Goal: Task Accomplishment & Management: Use online tool/utility

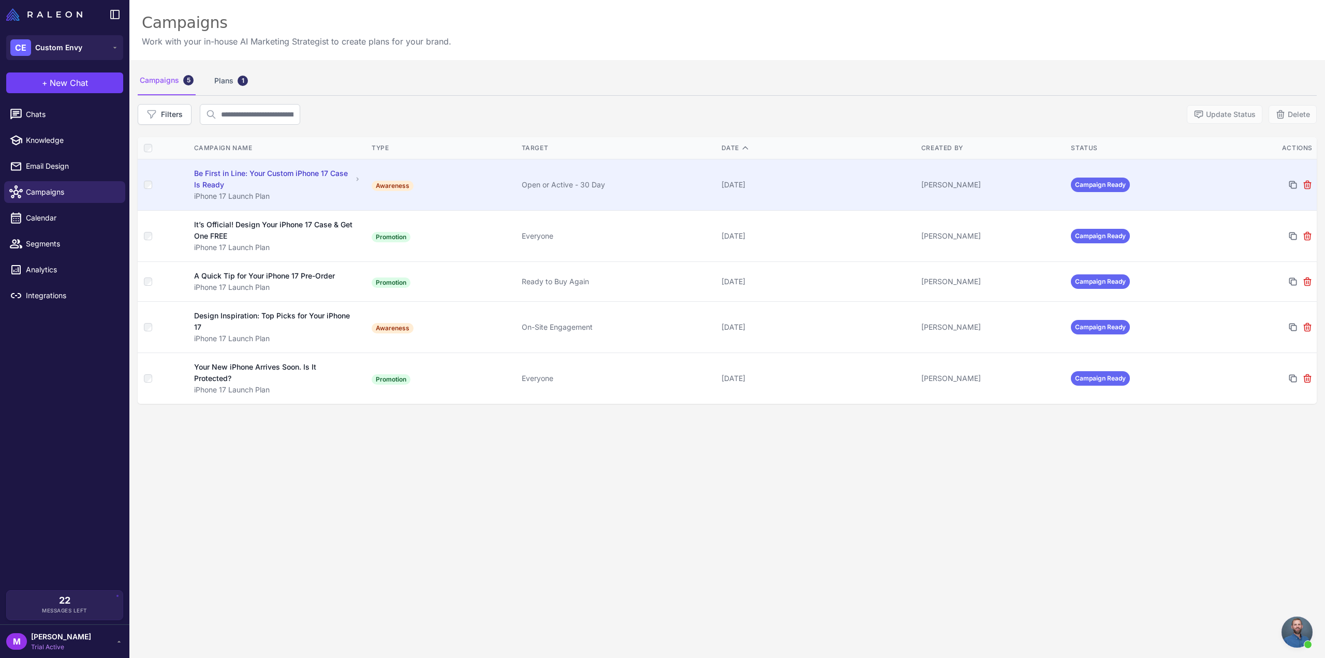
scroll to position [670, 0]
click at [817, 179] on div "[DATE]" at bounding box center [818, 184] width 192 height 11
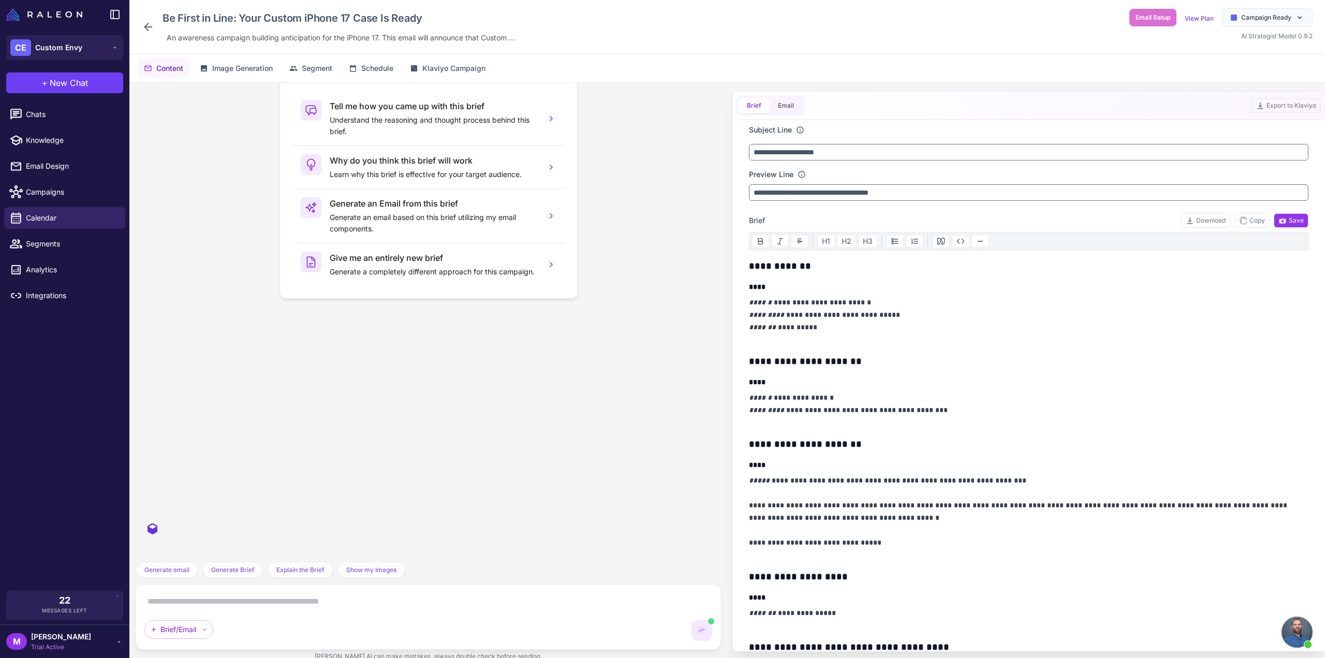
scroll to position [5831, 0]
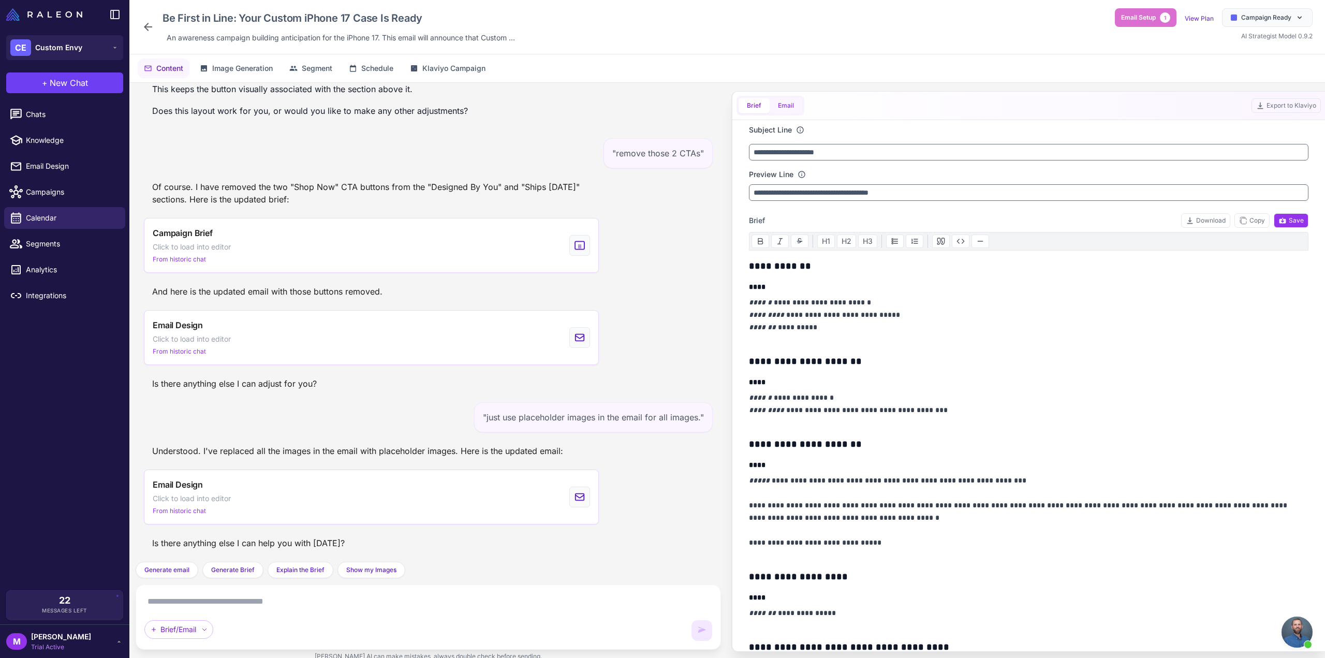
click at [784, 111] on button "Email" at bounding box center [786, 106] width 33 height 16
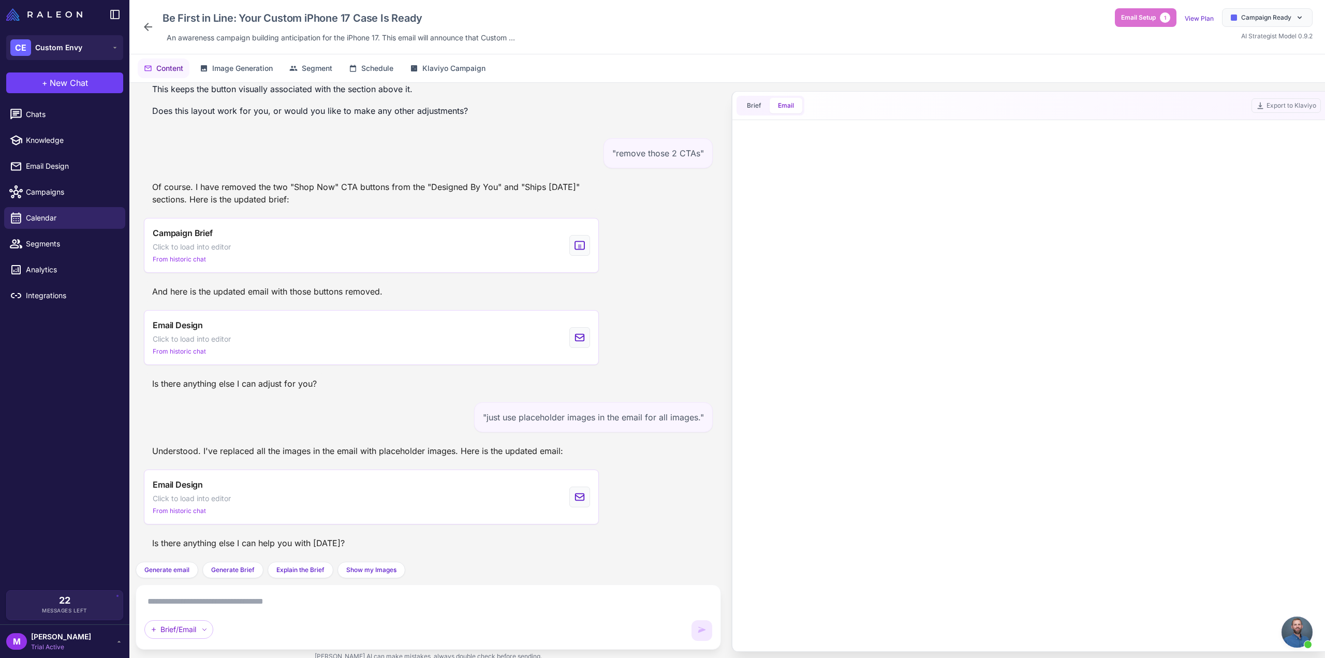
scroll to position [5116, 0]
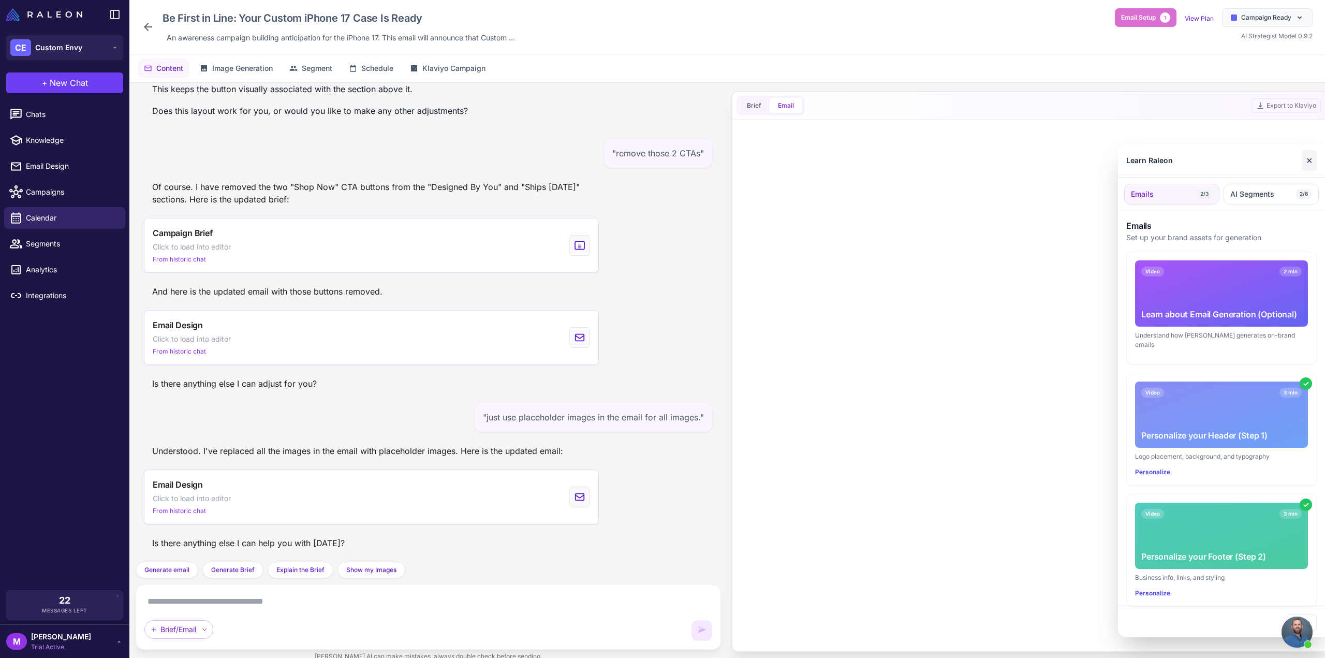
click at [1310, 160] on button "✕" at bounding box center [1309, 160] width 15 height 21
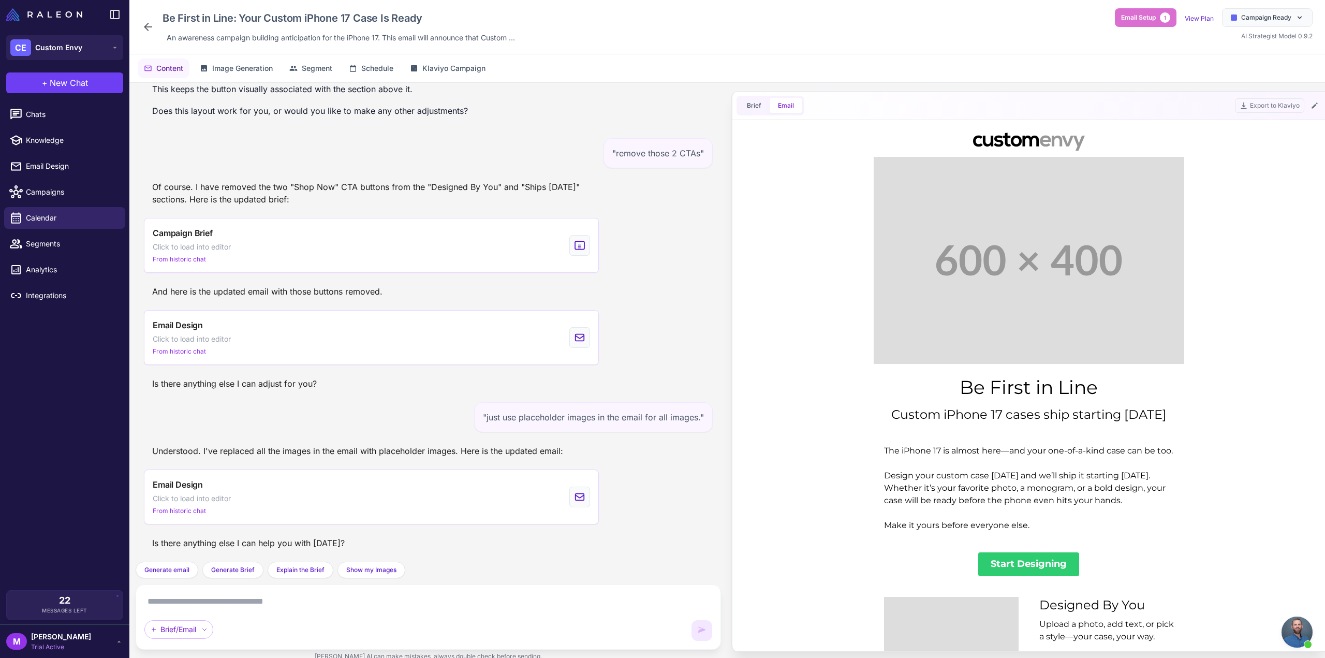
scroll to position [0, 0]
